Goal: Task Accomplishment & Management: Manage account settings

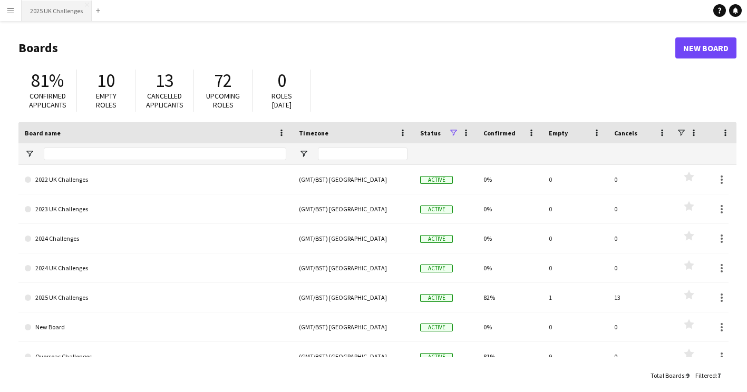
click at [53, 14] on button "2025 UK Challenges Close" at bounding box center [57, 11] width 70 height 21
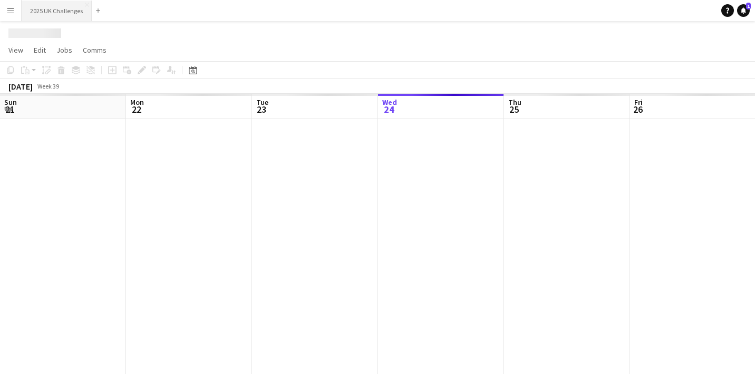
scroll to position [0, 252]
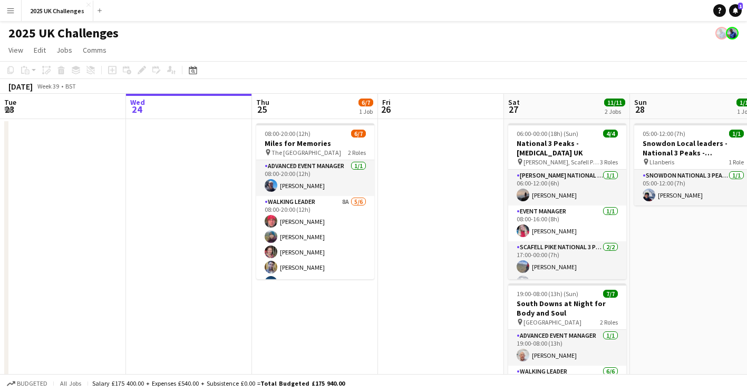
click at [7, 5] on button "Menu" at bounding box center [10, 10] width 21 height 21
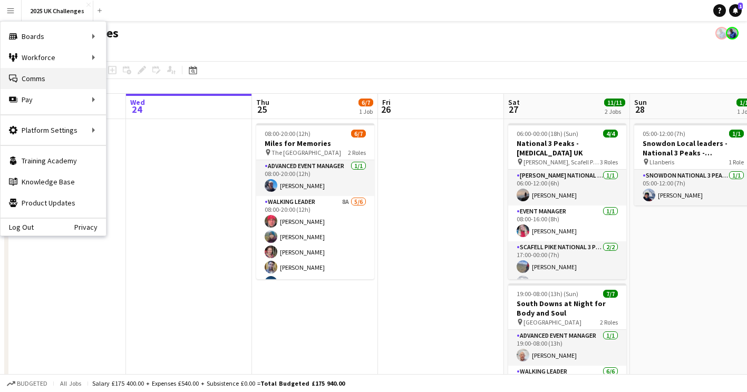
click at [34, 71] on link "Comms Comms" at bounding box center [53, 78] width 105 height 21
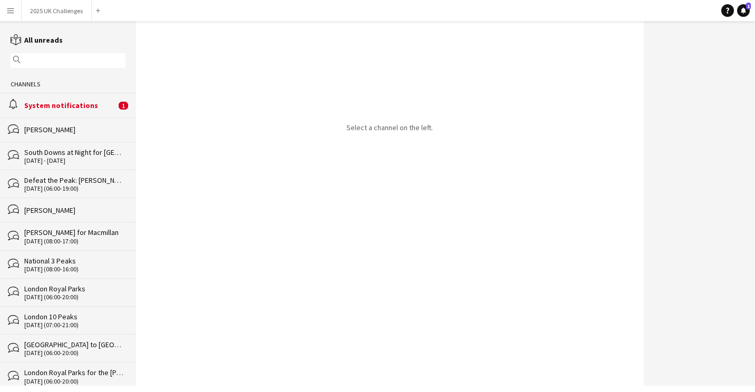
click at [57, 101] on div "System notifications" at bounding box center [70, 105] width 92 height 9
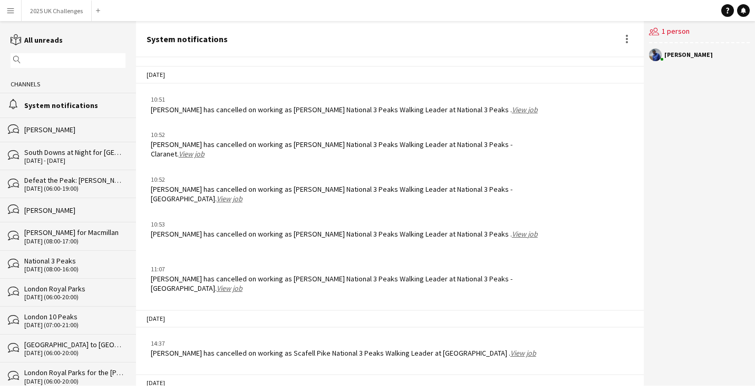
scroll to position [1546, 0]
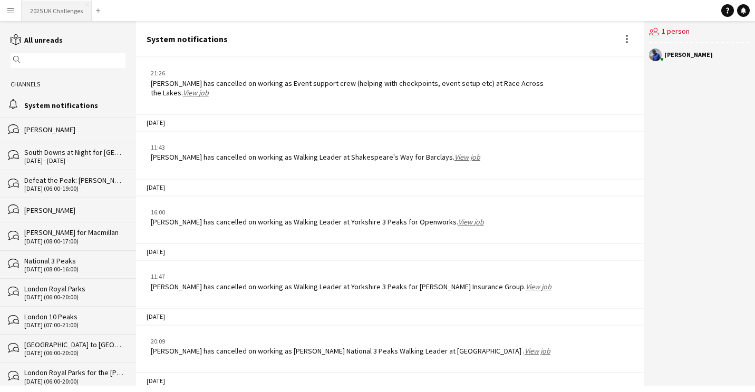
click at [47, 17] on button "2025 UK Challenges Close" at bounding box center [57, 11] width 70 height 21
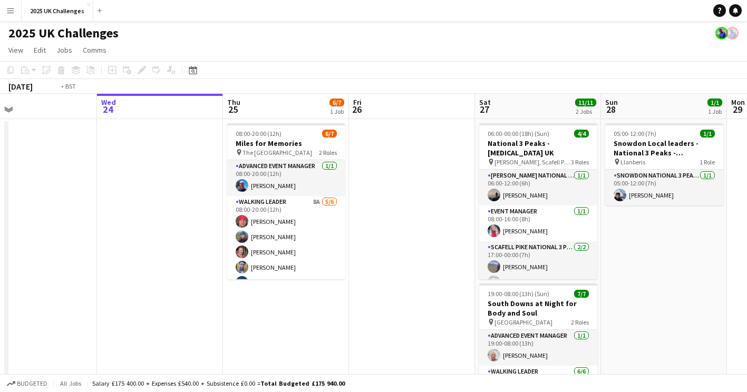
drag, startPoint x: 187, startPoint y: 230, endPoint x: 367, endPoint y: 233, distance: 179.8
click at [369, 232] on app-calendar-viewport "Sun 21 Mon 22 Tue 23 Wed 24 Thu 25 6/7 1 Job Fri 26 Sat 27 11/11 2 Jobs Sun 28 …" at bounding box center [373, 302] width 747 height 416
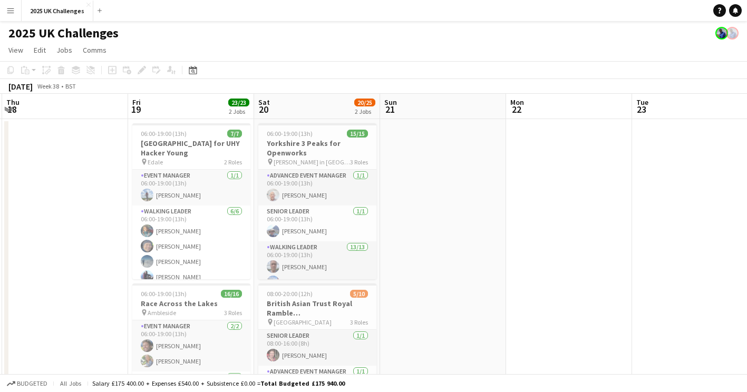
drag, startPoint x: 152, startPoint y: 245, endPoint x: 553, endPoint y: 254, distance: 401.4
click at [553, 254] on app-calendar-viewport "Tue 16 Wed 17 Thu 18 Fri 19 23/23 2 Jobs Sat 20 20/25 2 Jobs Sun 21 Mon 22 Tue …" at bounding box center [373, 302] width 747 height 416
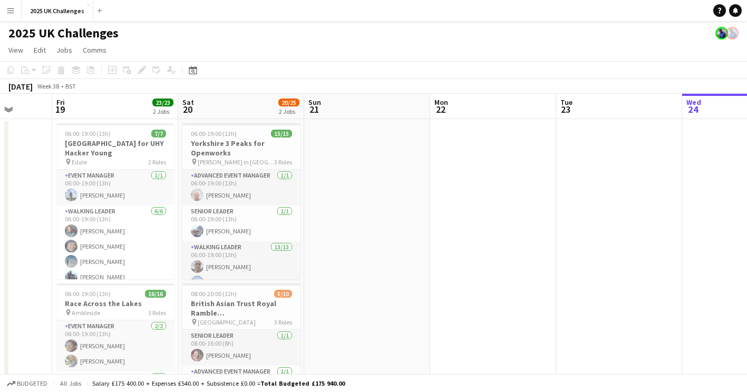
drag, startPoint x: 481, startPoint y: 272, endPoint x: 555, endPoint y: 261, distance: 74.1
click at [556, 261] on app-calendar-viewport "Tue 16 Wed 17 Thu 18 Fri 19 23/23 2 Jobs Sat 20 20/25 2 Jobs Sun 21 Mon 22 Tue …" at bounding box center [373, 302] width 747 height 416
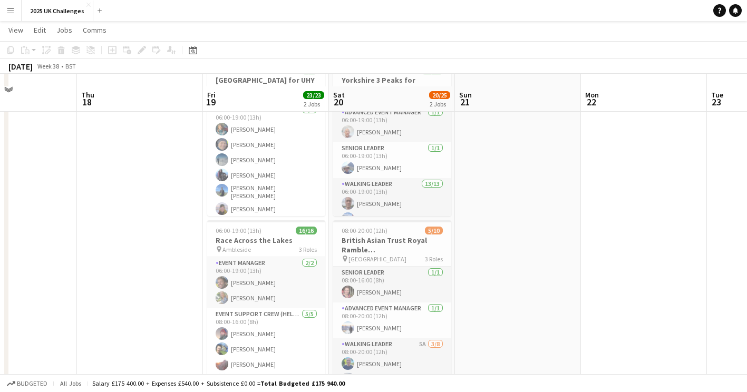
scroll to position [134, 0]
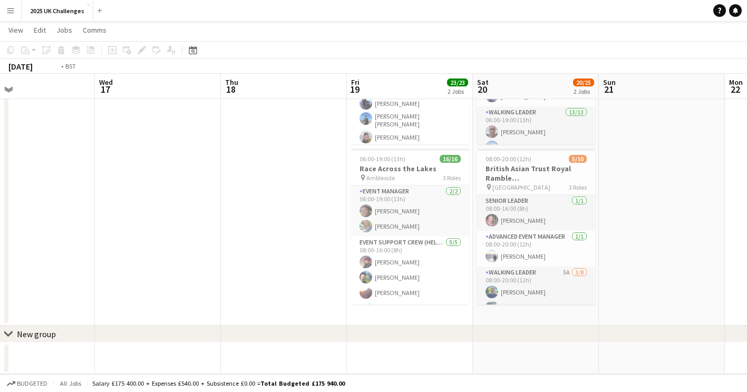
drag, startPoint x: 278, startPoint y: 237, endPoint x: 447, endPoint y: 241, distance: 168.3
click at [479, 239] on app-calendar-viewport "Sun 14 Mon 15 Tue 16 Wed 17 Thu 18 Fri 19 23/23 2 Jobs Sat 20 20/25 2 Jobs Sun …" at bounding box center [373, 140] width 747 height 467
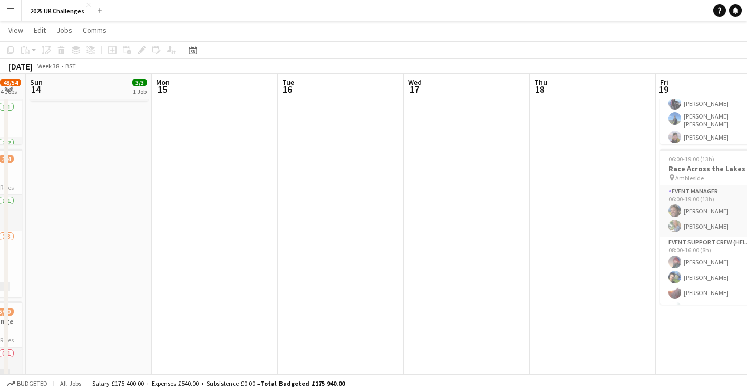
drag, startPoint x: 231, startPoint y: 234, endPoint x: 583, endPoint y: 236, distance: 351.7
click at [583, 236] on app-calendar-viewport "Fri 12 26/27 3 Jobs Sat 13 48/54 4 Jobs Sun 14 3/3 1 Job Mon 15 Tue 16 Wed 17 T…" at bounding box center [373, 297] width 747 height 781
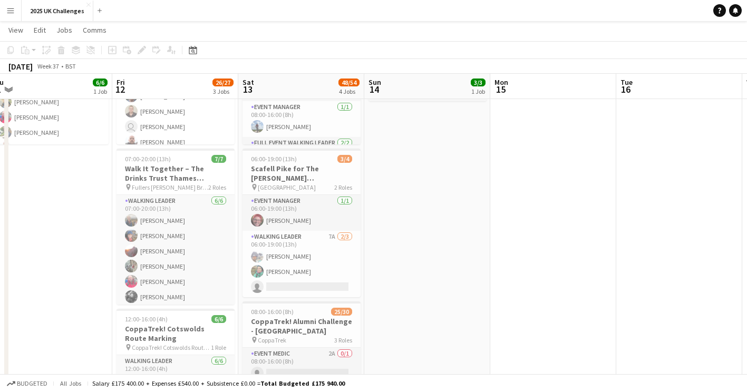
scroll to position [0, 229]
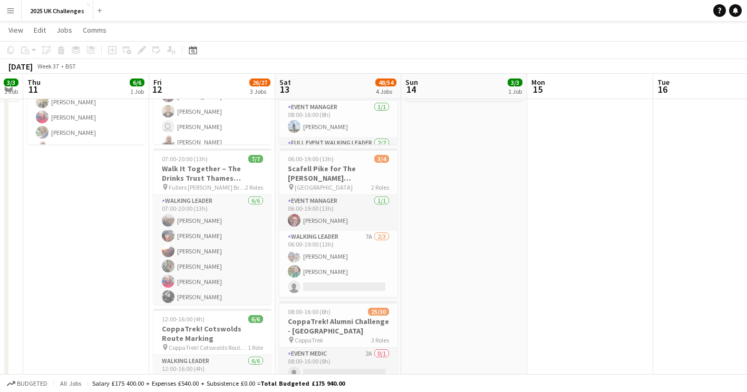
drag, startPoint x: 416, startPoint y: 237, endPoint x: 489, endPoint y: 237, distance: 73.8
click at [491, 236] on app-calendar-viewport "Tue 9 9/9 1 Job Wed 10 3/3 1 Job Thu 11 6/6 1 Job Fri 12 26/27 3 Jobs Sat 13 48…" at bounding box center [373, 297] width 747 height 781
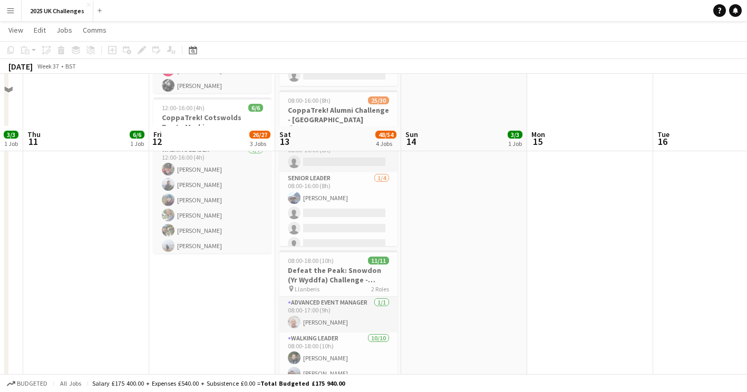
scroll to position [398, 0]
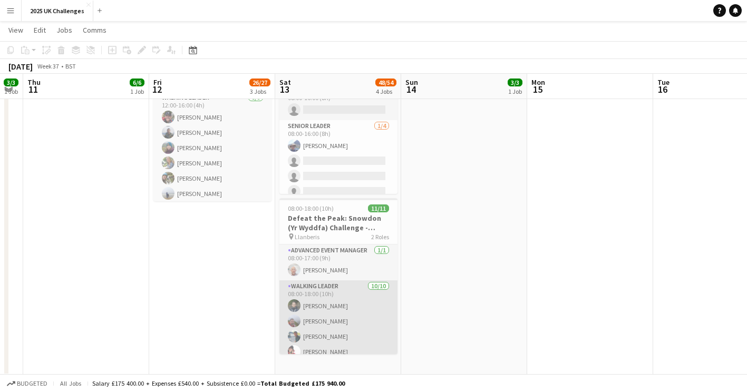
click at [345, 317] on app-card-role "Walking Leader [DATE] 08:00-18:00 (10h) [PERSON_NAME] [PERSON_NAME] [PERSON_NAM…" at bounding box center [338, 367] width 118 height 173
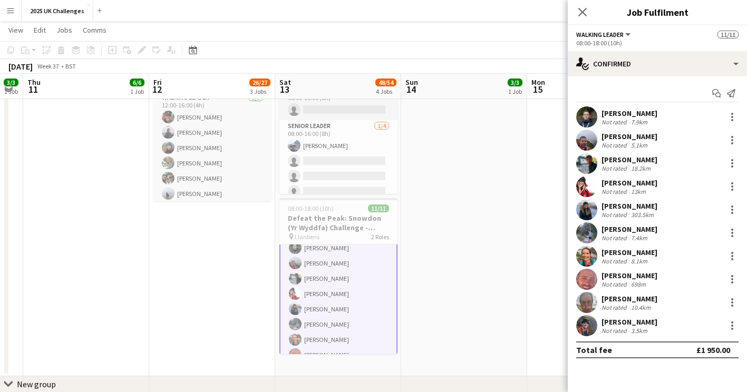
scroll to position [102, 0]
click at [315, 219] on h3 "Defeat the Peak: Snowdon (Yr Wyddfa) Challenge - [PERSON_NAME] [MEDICAL_DATA] S…" at bounding box center [338, 223] width 118 height 19
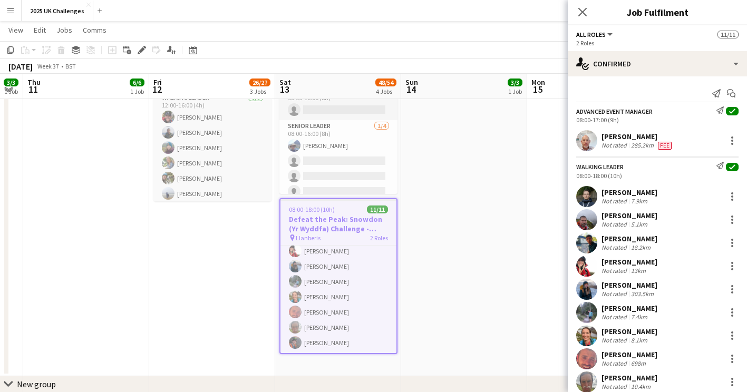
scroll to position [101, 0]
click at [592, 40] on div "2 Roles" at bounding box center [657, 43] width 162 height 8
click at [607, 229] on div "[PERSON_NAME] Not rated 5.1km" at bounding box center [657, 219] width 179 height 21
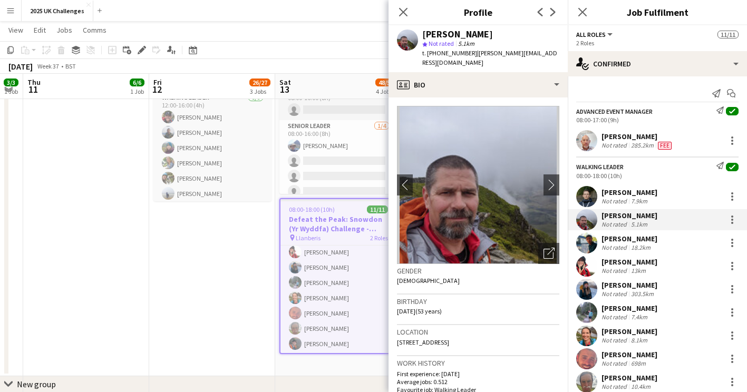
click at [308, 242] on div "pin Llanberis 2 Roles" at bounding box center [339, 238] width 116 height 8
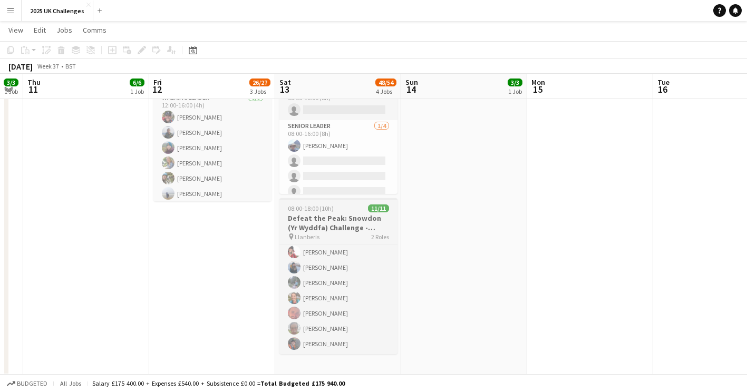
click at [312, 210] on span "08:00-18:00 (10h)" at bounding box center [311, 209] width 46 height 8
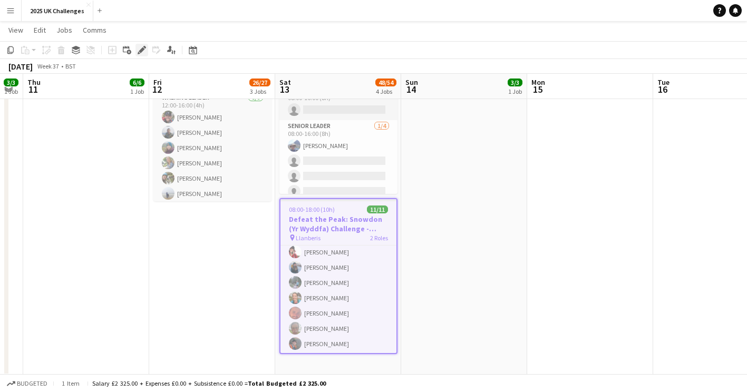
click at [142, 52] on icon "Edit" at bounding box center [142, 50] width 8 height 8
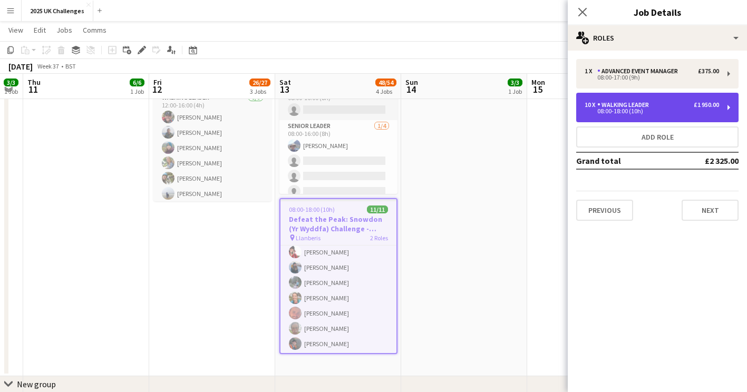
click at [635, 109] on div "08:00-18:00 (10h)" at bounding box center [652, 111] width 134 height 5
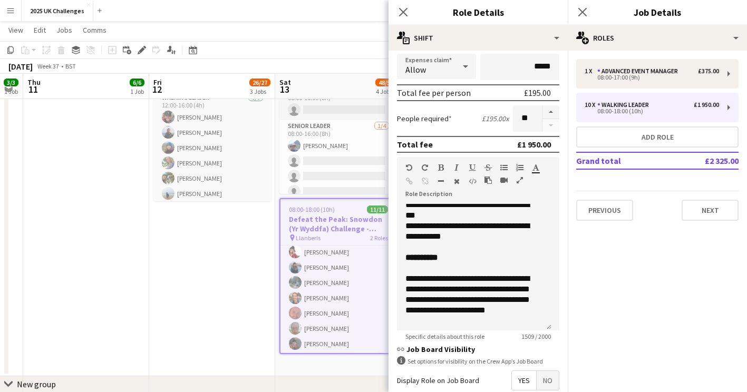
scroll to position [0, 228]
click at [208, 279] on app-date-cell "07:00-20:00 (13h) 13/14 NSPCC Proper Trek [GEOGRAPHIC_DATA] pin Central London …" at bounding box center [213, 49] width 126 height 656
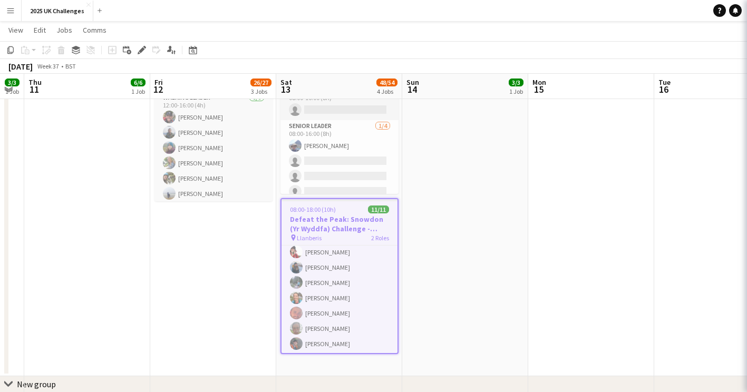
scroll to position [100, 0]
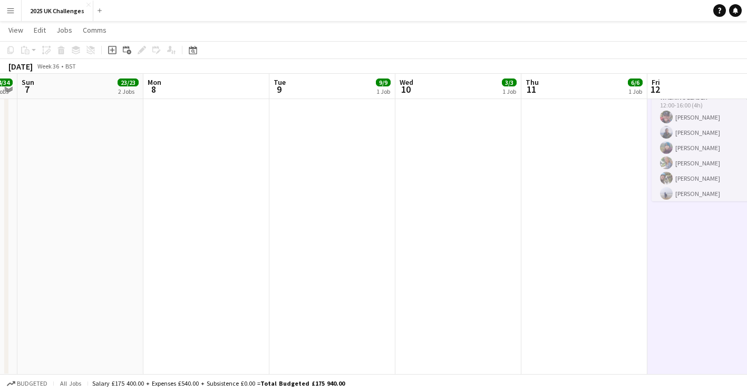
drag, startPoint x: 469, startPoint y: 269, endPoint x: 651, endPoint y: 267, distance: 181.9
click at [651, 267] on app-calendar-viewport "Fri 5 Sat 6 34/34 2 Jobs Sun 7 23/23 2 Jobs Mon 8 Tue 9 9/9 1 Job Wed 10 3/3 1 …" at bounding box center [373, 34] width 747 height 781
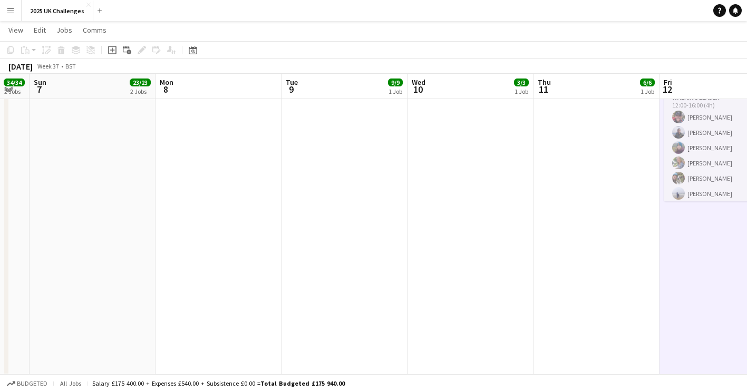
drag, startPoint x: 421, startPoint y: 292, endPoint x: 713, endPoint y: 276, distance: 293.1
click at [743, 271] on app-calendar-viewport "Fri 5 Sat 6 34/34 2 Jobs Sun 7 23/23 2 Jobs Mon 8 Tue 9 9/9 1 Job Wed 10 3/3 1 …" at bounding box center [373, 34] width 747 height 781
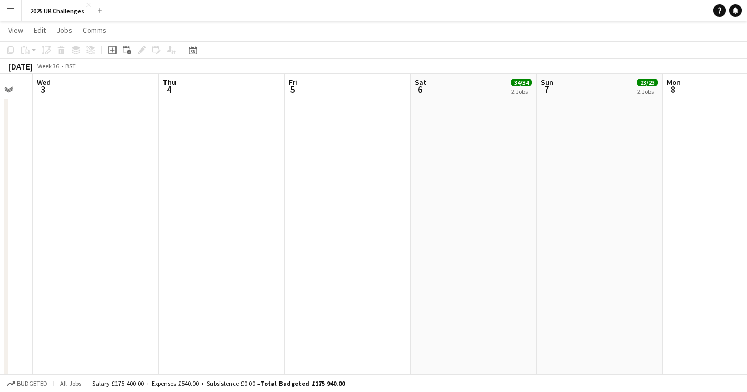
drag, startPoint x: 645, startPoint y: 273, endPoint x: 637, endPoint y: 292, distance: 20.6
click at [745, 276] on app-calendar-viewport "Mon 1 Tue 2 Wed 3 Thu 4 Fri 5 Sat 6 34/34 2 Jobs Sun 7 23/23 2 Jobs Mon 8 Tue 9…" at bounding box center [373, 34] width 747 height 781
drag, startPoint x: 340, startPoint y: 281, endPoint x: 566, endPoint y: 276, distance: 225.8
click at [588, 271] on app-calendar-viewport "Thu 28 Fri 29 Sat 30 Sun 31 Mon 1 Tue 2 Wed 3 Thu 4 Fri 5 Sat 6 34/34 2 Jobs Su…" at bounding box center [373, 34] width 747 height 781
drag, startPoint x: 436, startPoint y: 253, endPoint x: 0, endPoint y: 249, distance: 435.6
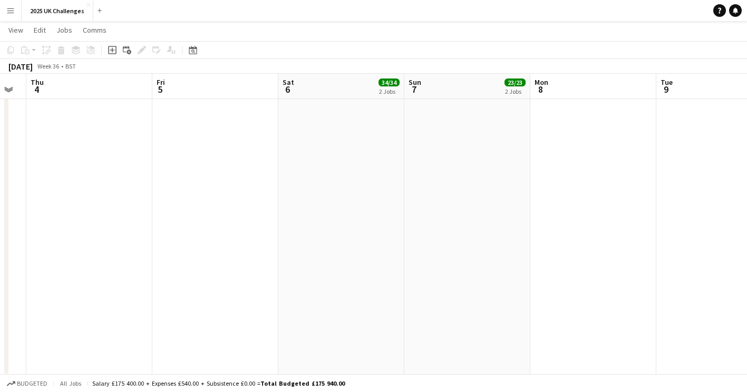
click at [0, 249] on html "Menu Boards Boards Boards All jobs Status Workforce Workforce My Workforce Recr…" at bounding box center [373, 22] width 747 height 841
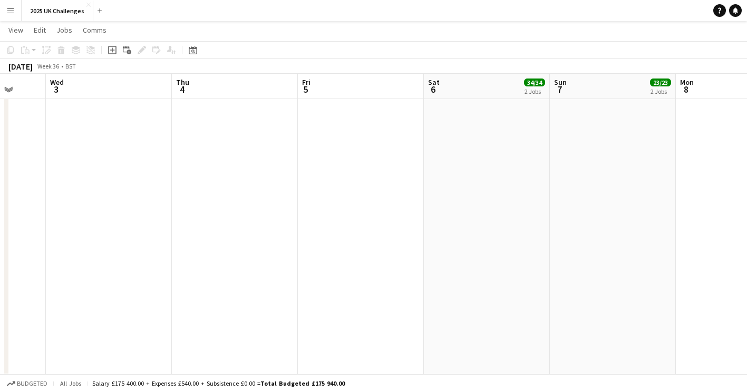
drag, startPoint x: 467, startPoint y: 243, endPoint x: 7, endPoint y: 251, distance: 460.4
click at [6, 252] on div "chevron-right New group Sun 31 Mon 1 Tue 2 Wed 3 Thu 4 Fri 5 Sat 6 34/34 2 Jobs…" at bounding box center [373, 34] width 747 height 781
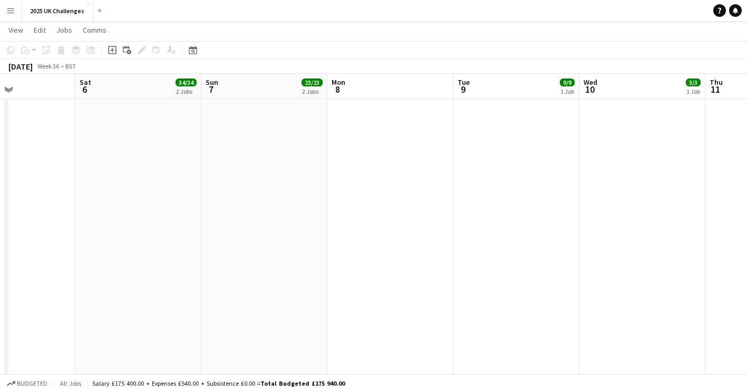
scroll to position [0, 419]
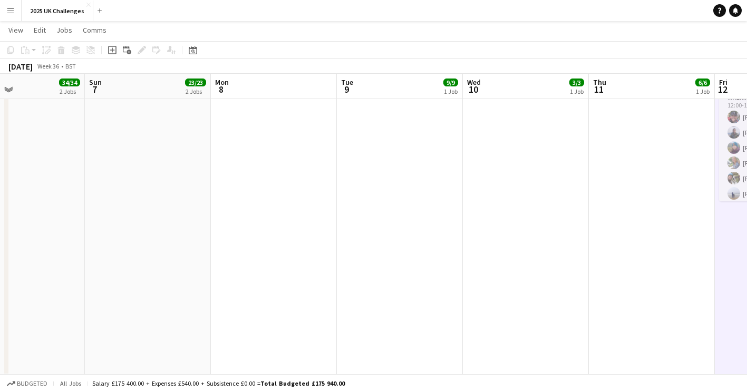
drag, startPoint x: 327, startPoint y: 254, endPoint x: 123, endPoint y: 260, distance: 203.6
click at [123, 260] on app-calendar-viewport "Wed 3 Thu 4 Fri 5 Sat 6 34/34 2 Jobs Sun 7 23/23 2 Jobs Mon 8 Tue 9 9/9 1 Job W…" at bounding box center [373, 34] width 747 height 781
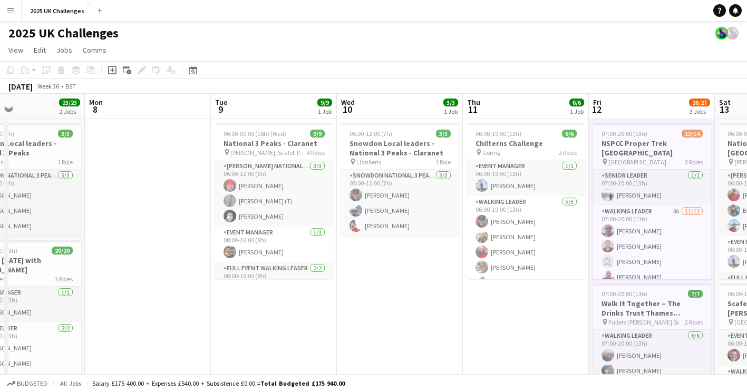
scroll to position [0, 287]
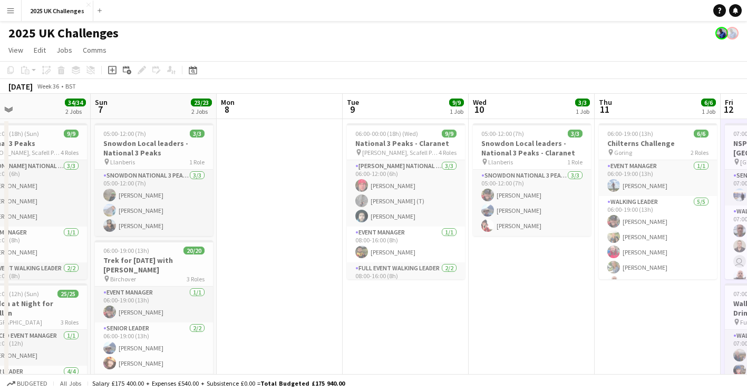
drag, startPoint x: 227, startPoint y: 296, endPoint x: 468, endPoint y: 301, distance: 241.0
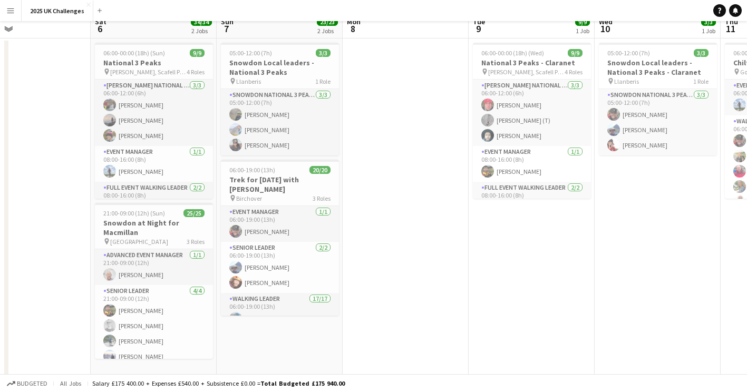
scroll to position [105, 0]
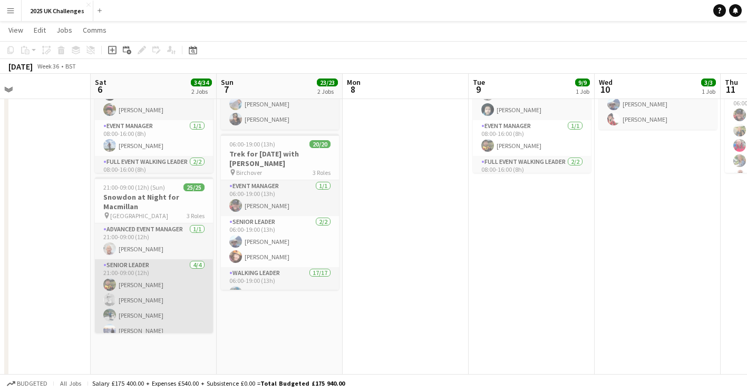
click at [155, 300] on app-card-role "Senior Leader [DATE] 21:00-09:00 (12h) [PERSON_NAME] [PERSON_NAME] [PERSON_NAME…" at bounding box center [154, 300] width 118 height 82
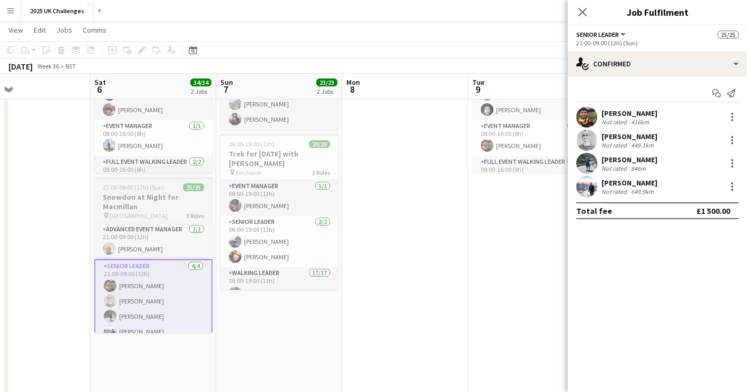
click at [132, 194] on h3 "Snowdon at Night for Macmillan" at bounding box center [153, 201] width 118 height 19
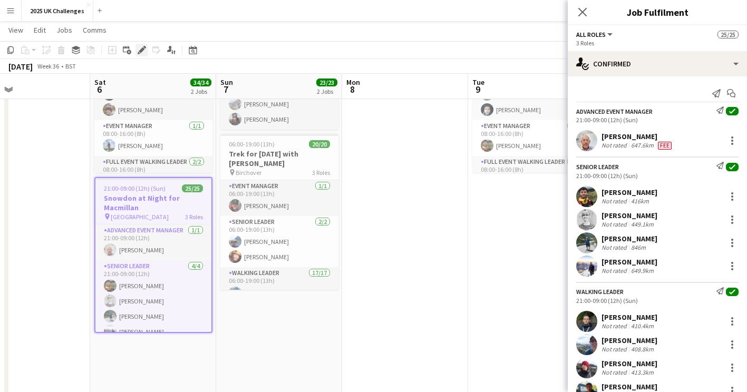
click at [140, 51] on icon at bounding box center [142, 50] width 6 height 6
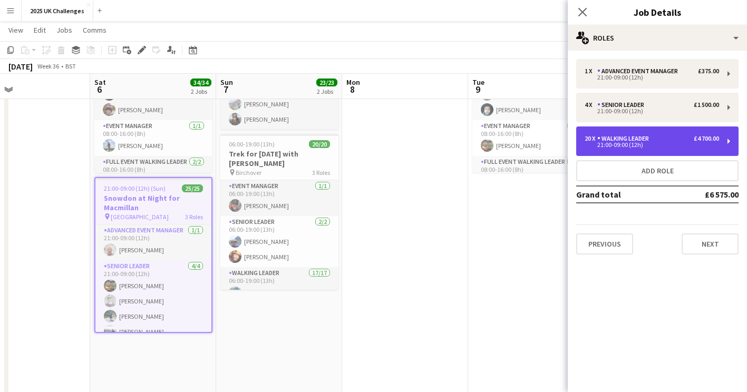
click at [631, 137] on div "Walking Leader" at bounding box center [625, 138] width 56 height 7
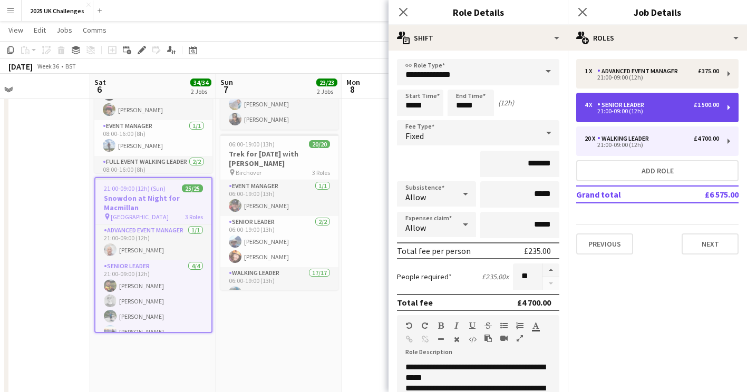
click at [629, 105] on div "Senior Leader" at bounding box center [622, 104] width 51 height 7
type input "**********"
type input "*******"
type input "*"
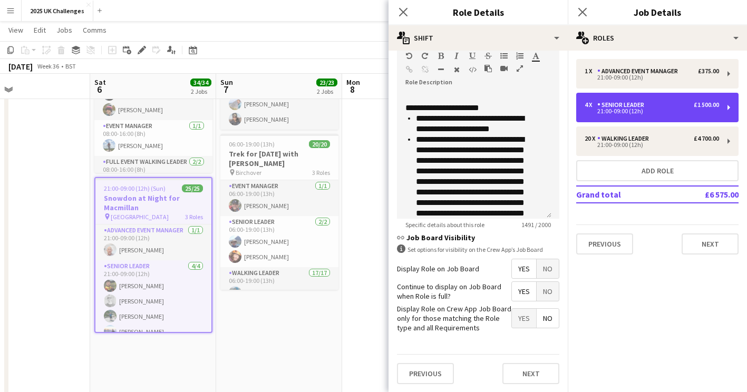
scroll to position [316, 0]
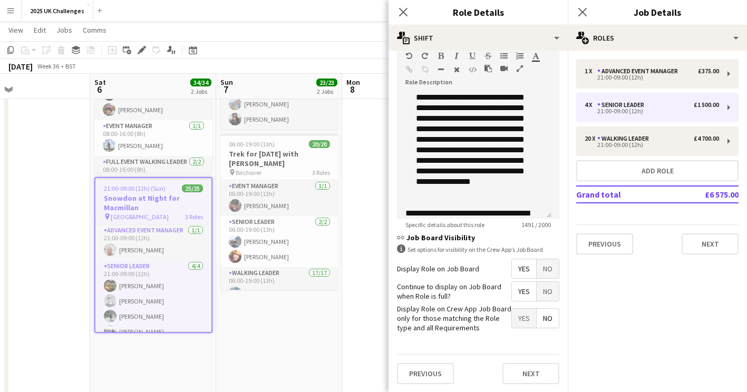
click at [370, 314] on app-date-cell at bounding box center [405, 341] width 126 height 656
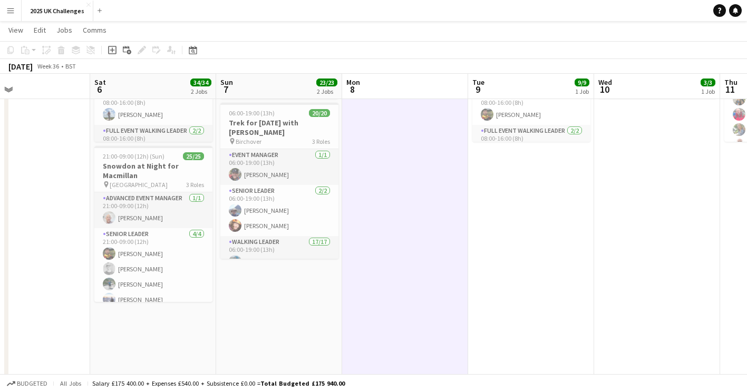
scroll to position [0, 0]
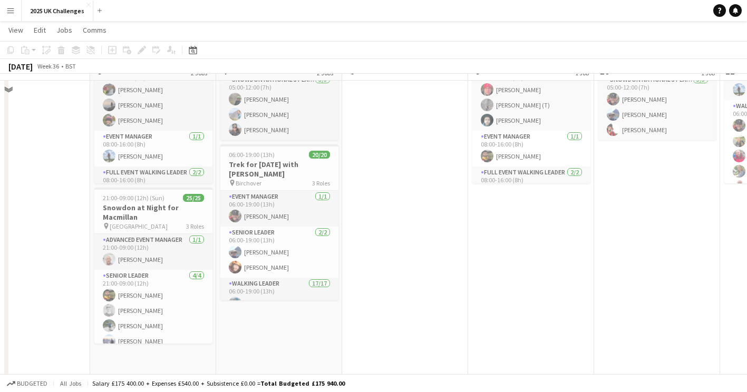
scroll to position [105, 0]
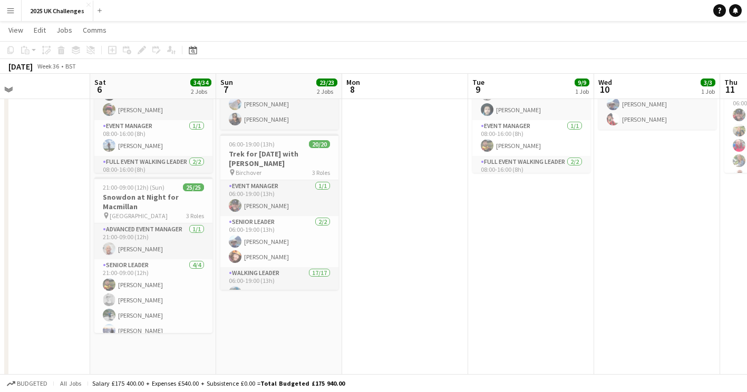
click at [595, 297] on app-date-cell "05:00-12:00 (7h) 3/3 Snowdon Local leaders - National 3 Peaks - Claranet pin Ll…" at bounding box center [657, 341] width 126 height 656
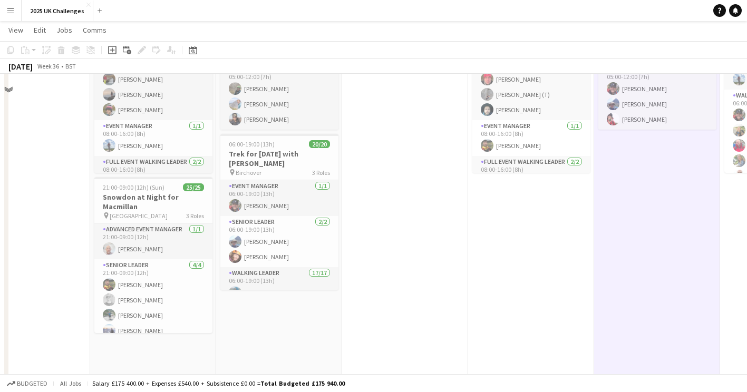
scroll to position [0, 0]
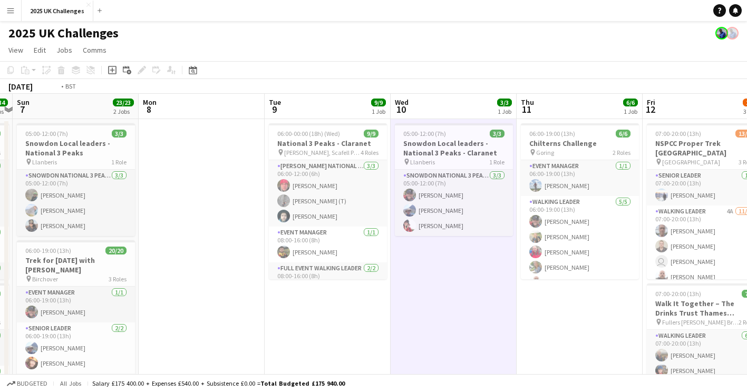
drag, startPoint x: 320, startPoint y: 320, endPoint x: 273, endPoint y: 302, distance: 50.2
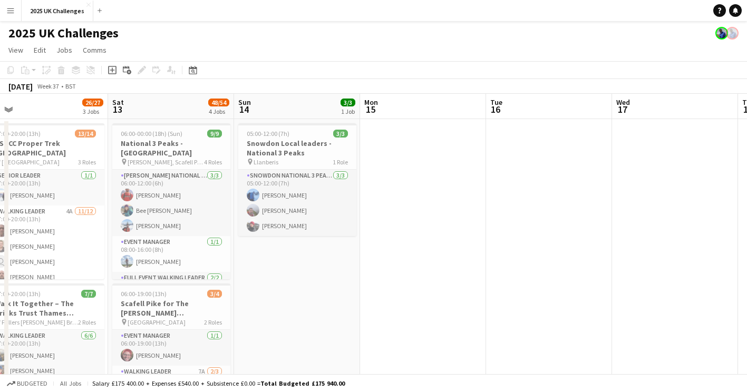
drag, startPoint x: 508, startPoint y: 288, endPoint x: 419, endPoint y: 282, distance: 88.9
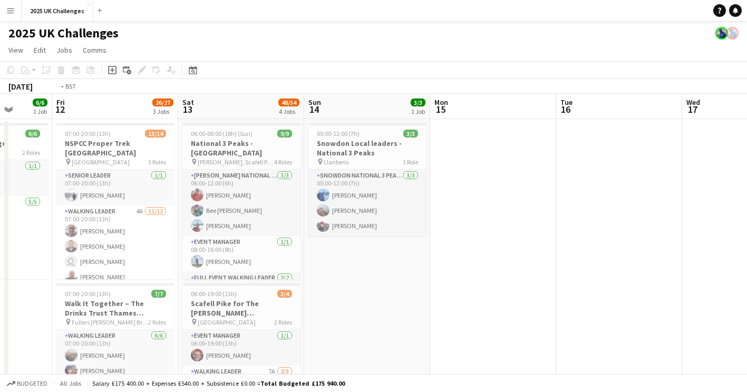
drag, startPoint x: 421, startPoint y: 285, endPoint x: 43, endPoint y: 275, distance: 377.7
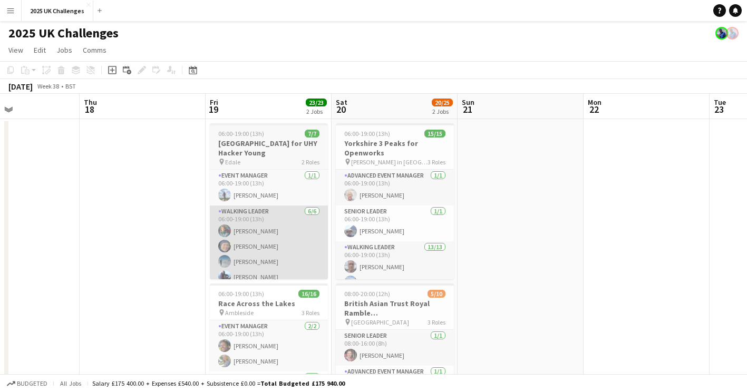
drag, startPoint x: 189, startPoint y: 269, endPoint x: 78, endPoint y: 243, distance: 113.7
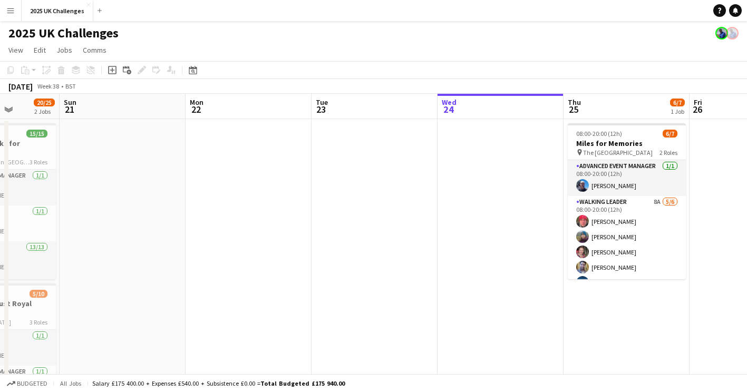
scroll to position [0, 335]
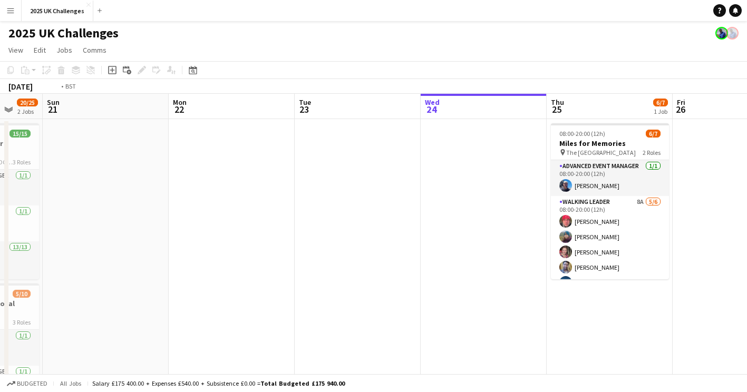
drag, startPoint x: 523, startPoint y: 248, endPoint x: 152, endPoint y: 247, distance: 370.2
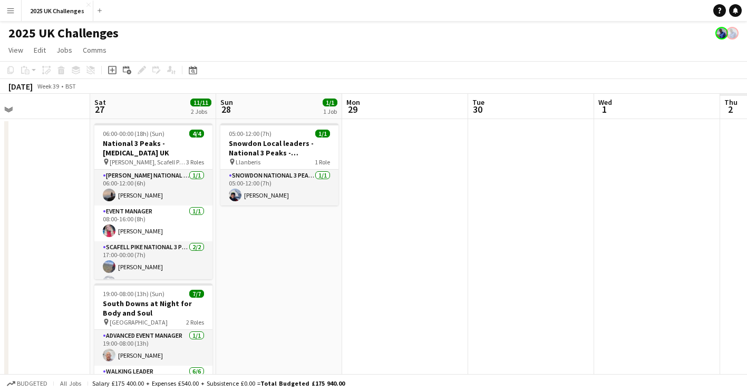
drag, startPoint x: 498, startPoint y: 243, endPoint x: 89, endPoint y: 253, distance: 408.8
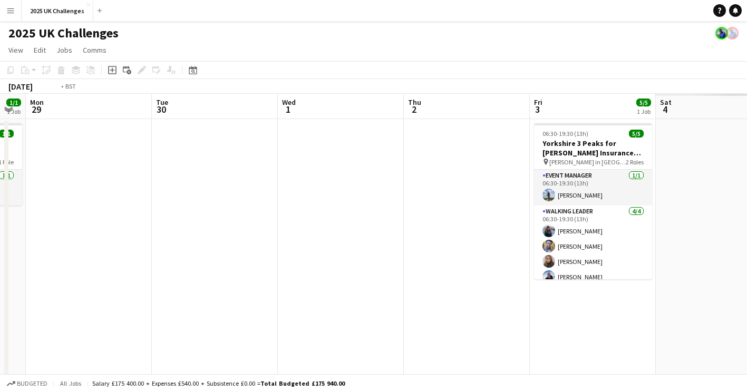
drag, startPoint x: 125, startPoint y: 257, endPoint x: 337, endPoint y: 245, distance: 212.3
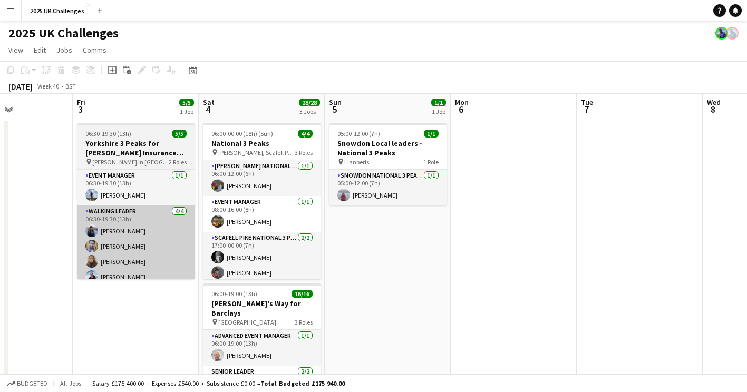
drag, startPoint x: 295, startPoint y: 266, endPoint x: 189, endPoint y: 253, distance: 106.8
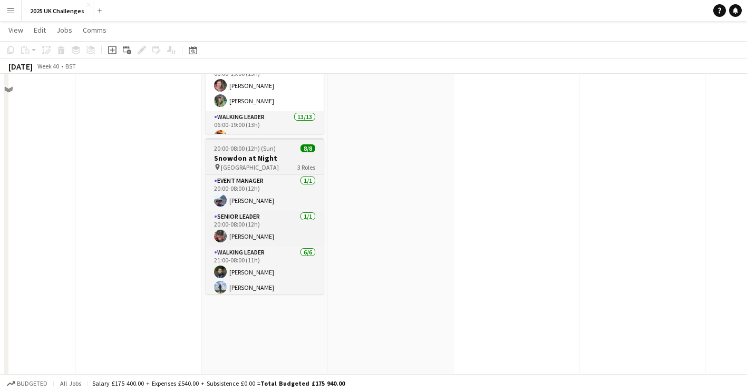
scroll to position [264, 0]
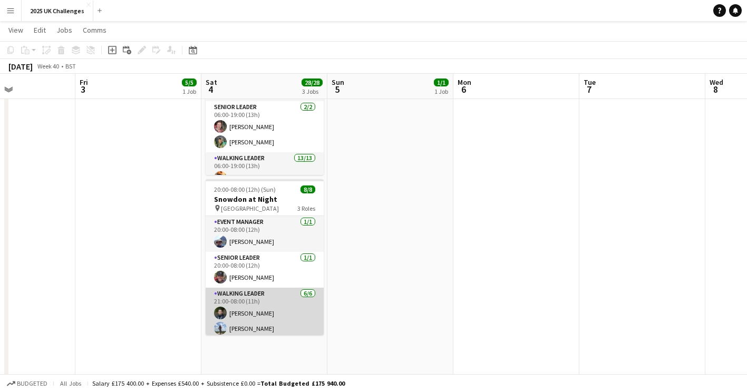
click at [261, 313] on app-card-role "Walking Leader [DATE] 21:00-08:00 (11h) [PERSON_NAME] [PERSON_NAME] [PERSON_NAM…" at bounding box center [265, 344] width 118 height 112
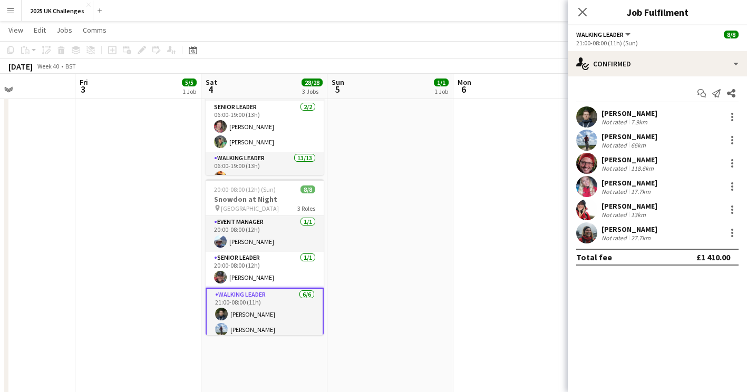
click at [445, 283] on app-date-cell "05:00-12:00 (7h) 1/1 Snowdon Local leaders - National 3 Peaks pin Llanberis 1 R…" at bounding box center [390, 182] width 126 height 656
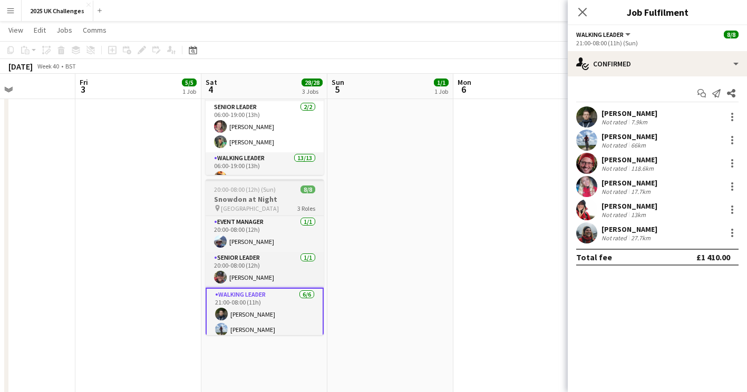
scroll to position [0, 302]
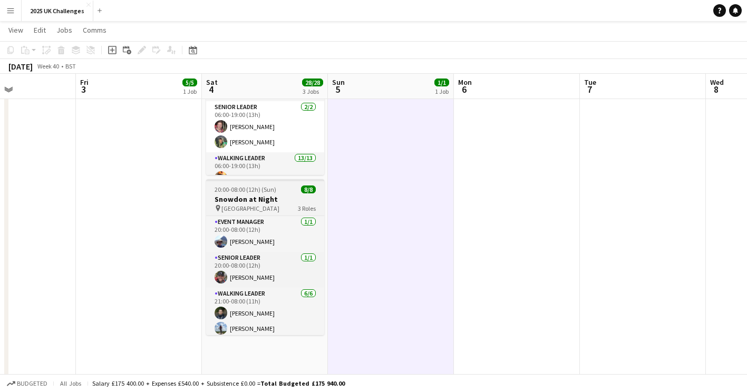
click at [240, 198] on h3 "Snowdon at Night" at bounding box center [265, 199] width 118 height 9
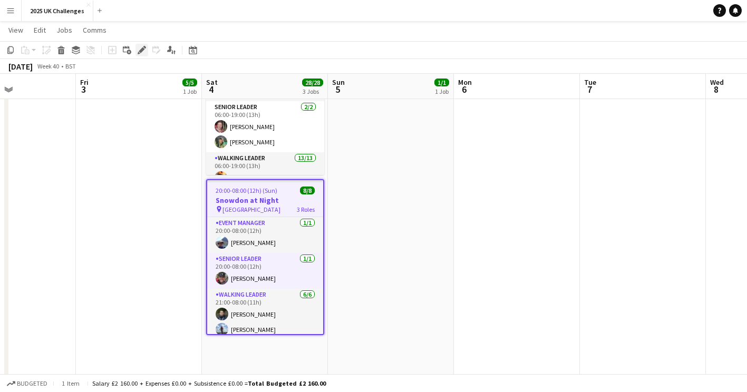
click at [142, 45] on div "Edit" at bounding box center [142, 50] width 13 height 13
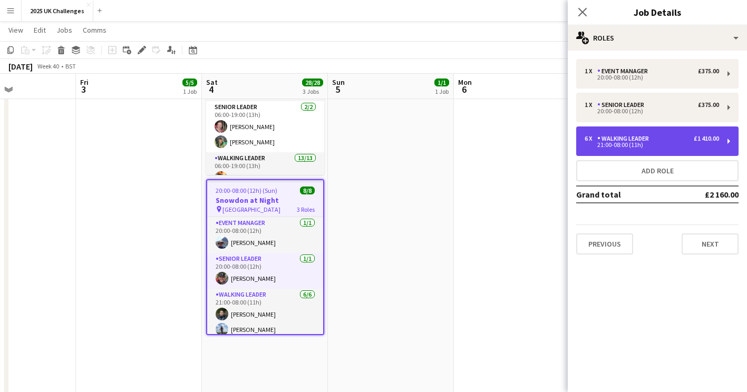
click at [650, 135] on div "Walking Leader" at bounding box center [625, 138] width 56 height 7
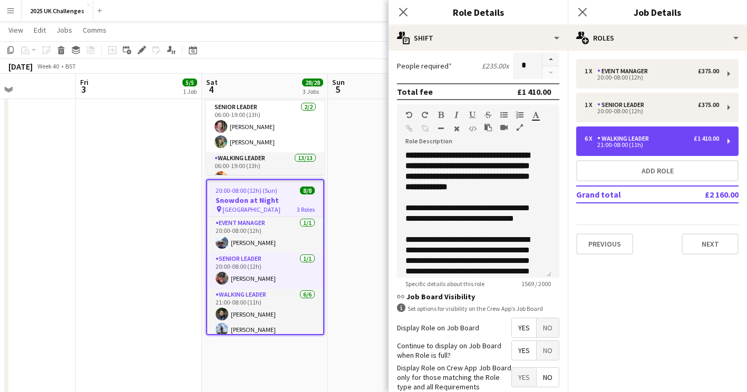
scroll to position [0, 0]
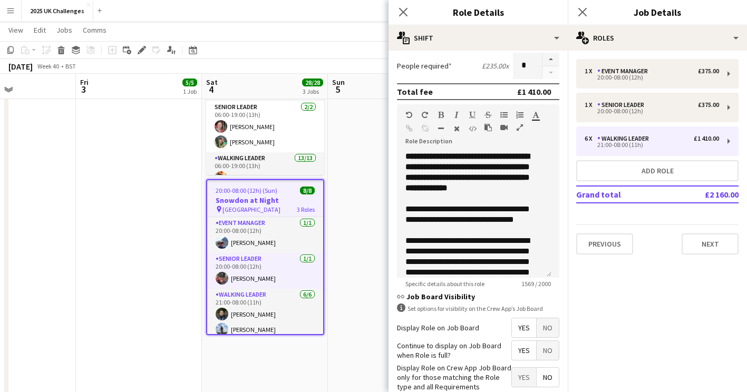
click at [364, 216] on app-date-cell "05:00-12:00 (7h) 1/1 Snowdon Local leaders - National 3 Peaks pin Llanberis 1 R…" at bounding box center [391, 182] width 126 height 656
